Goal: Information Seeking & Learning: Find specific fact

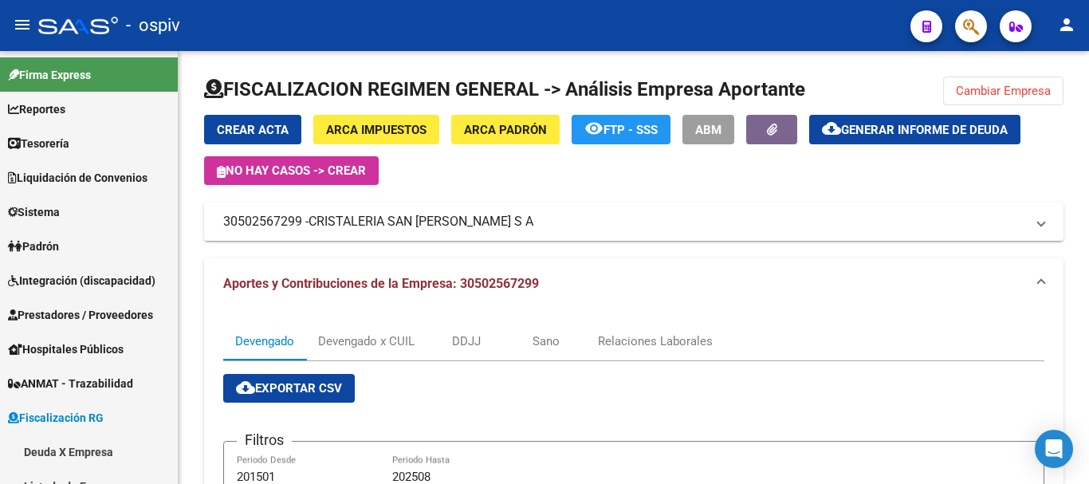
scroll to position [344, 0]
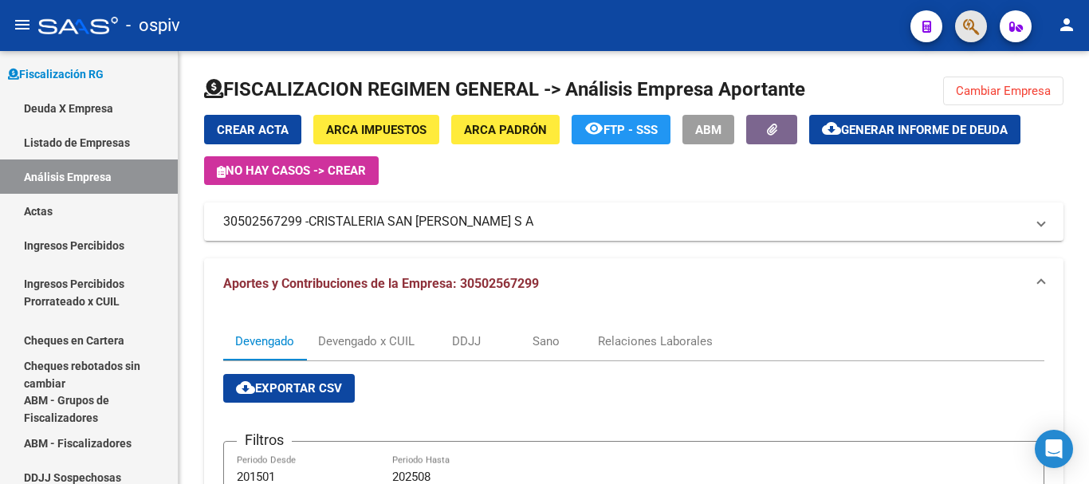
click at [972, 18] on span "button" at bounding box center [971, 26] width 16 height 33
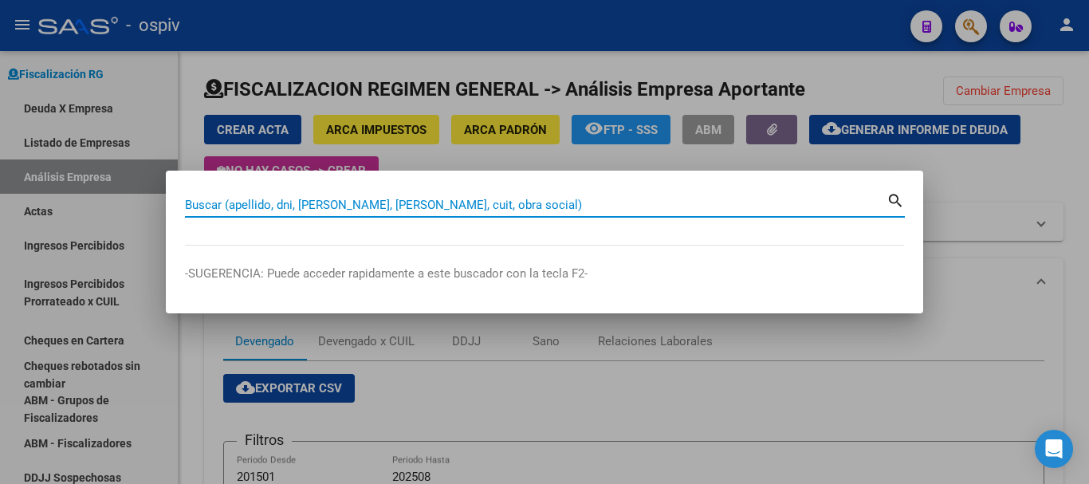
type input "2"
click at [989, 6] on div at bounding box center [544, 242] width 1089 height 484
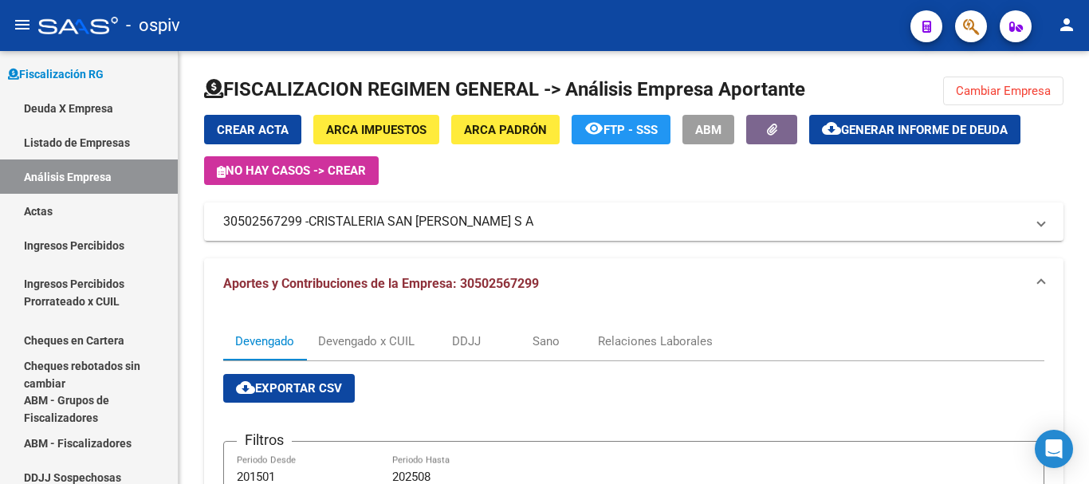
click at [990, 6] on mat-toolbar "menu - ospiv person" at bounding box center [544, 25] width 1089 height 51
drag, startPoint x: 990, startPoint y: 6, endPoint x: 1001, endPoint y: 9, distance: 10.8
click at [1000, 9] on mat-toolbar "menu - ospiv person" at bounding box center [544, 25] width 1089 height 51
drag, startPoint x: 1001, startPoint y: 9, endPoint x: 1014, endPoint y: -7, distance: 20.9
click at [1014, 0] on html "menu - ospiv person Firma Express Reportes Tablero de Control Ingresos Percibid…" at bounding box center [544, 242] width 1089 height 484
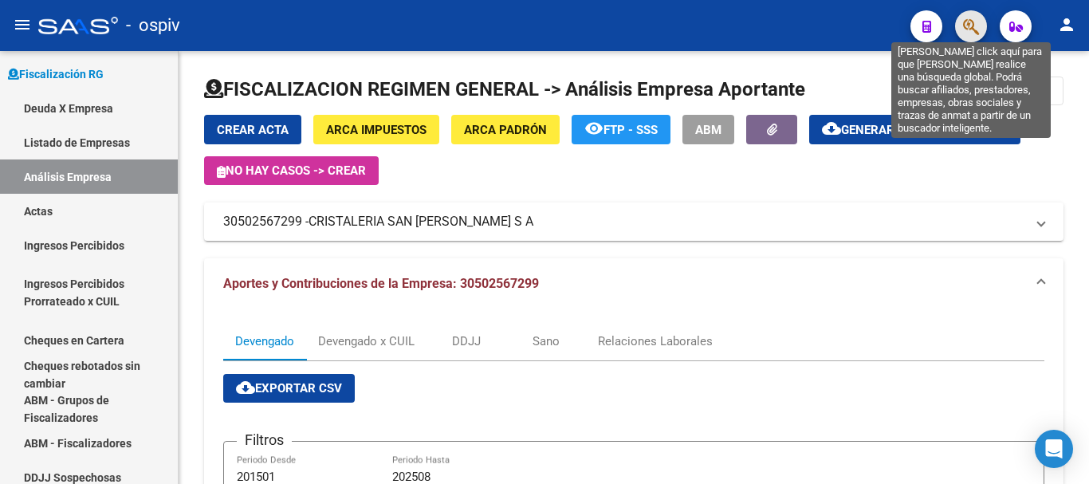
click at [966, 32] on icon "button" at bounding box center [971, 27] width 16 height 18
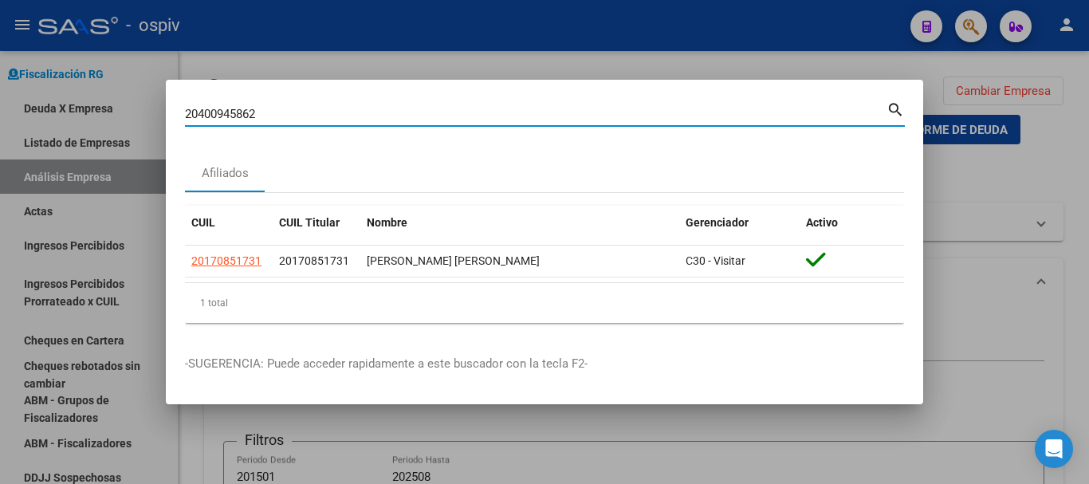
type input "20400945862"
